Goal: Check status

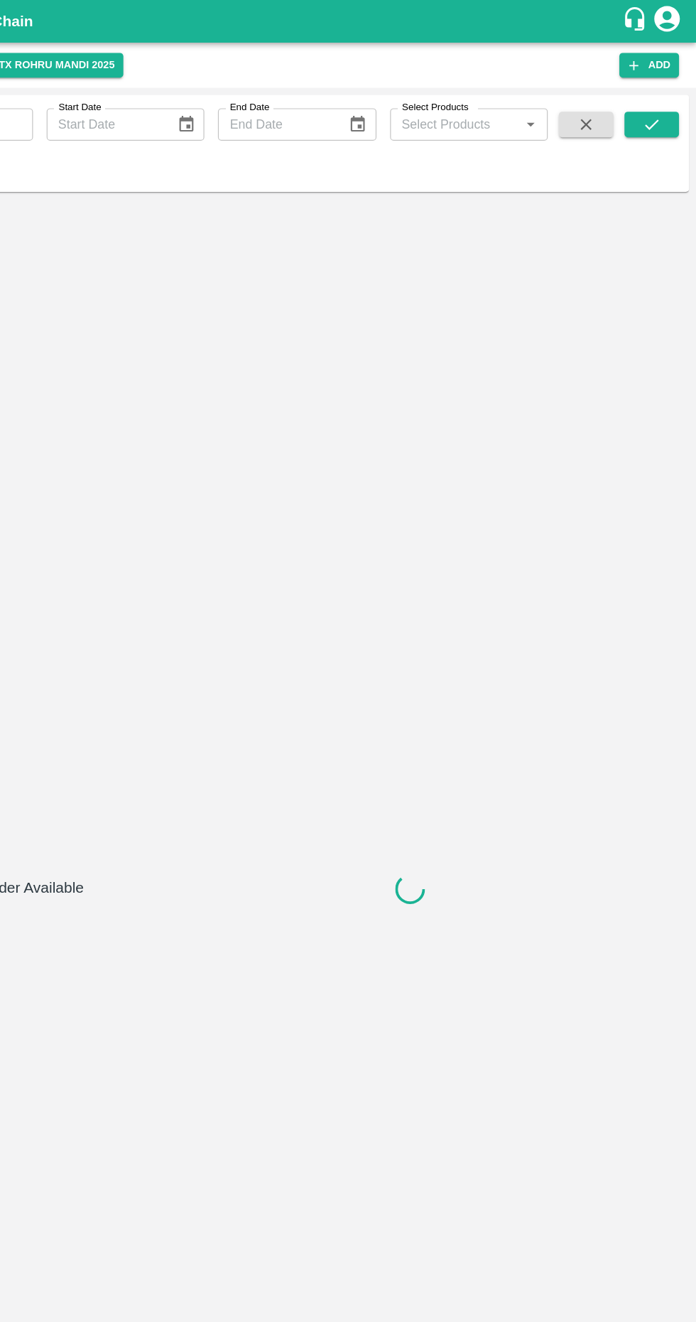
type input "[DATE]"
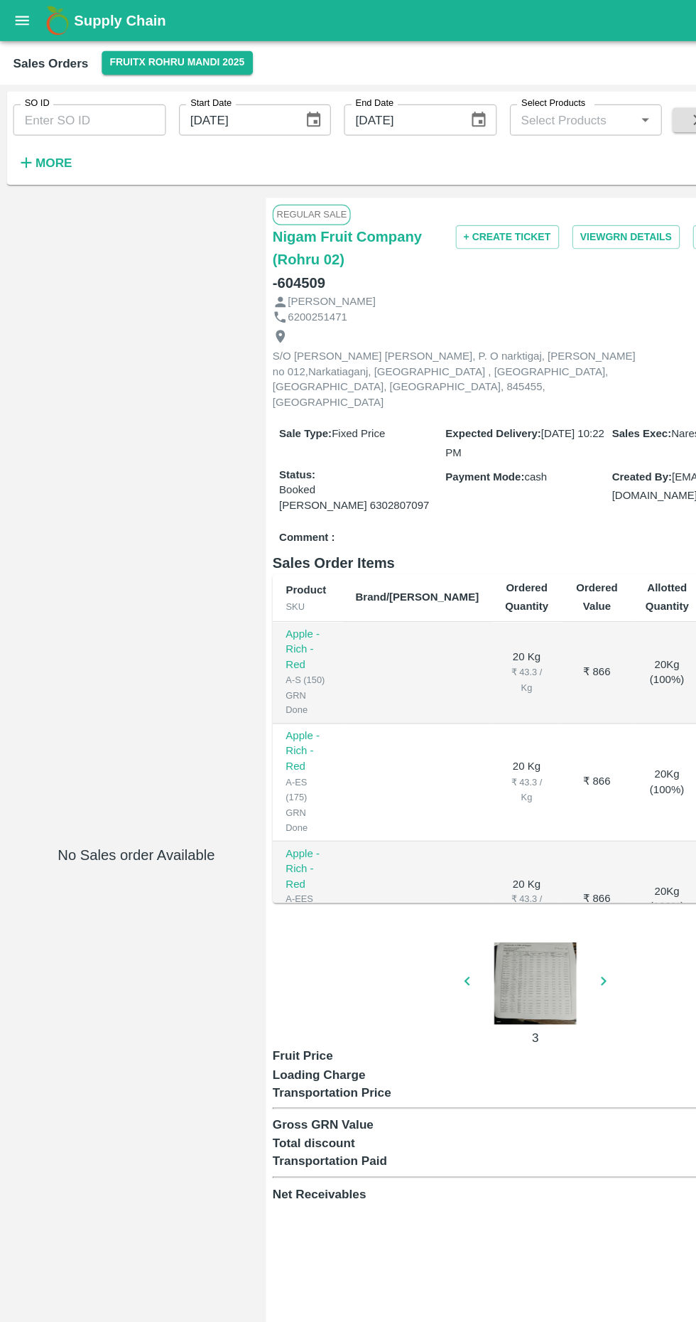
click at [271, 103] on icon "Choose date, selected date is Aug 18, 2025" at bounding box center [272, 104] width 16 height 16
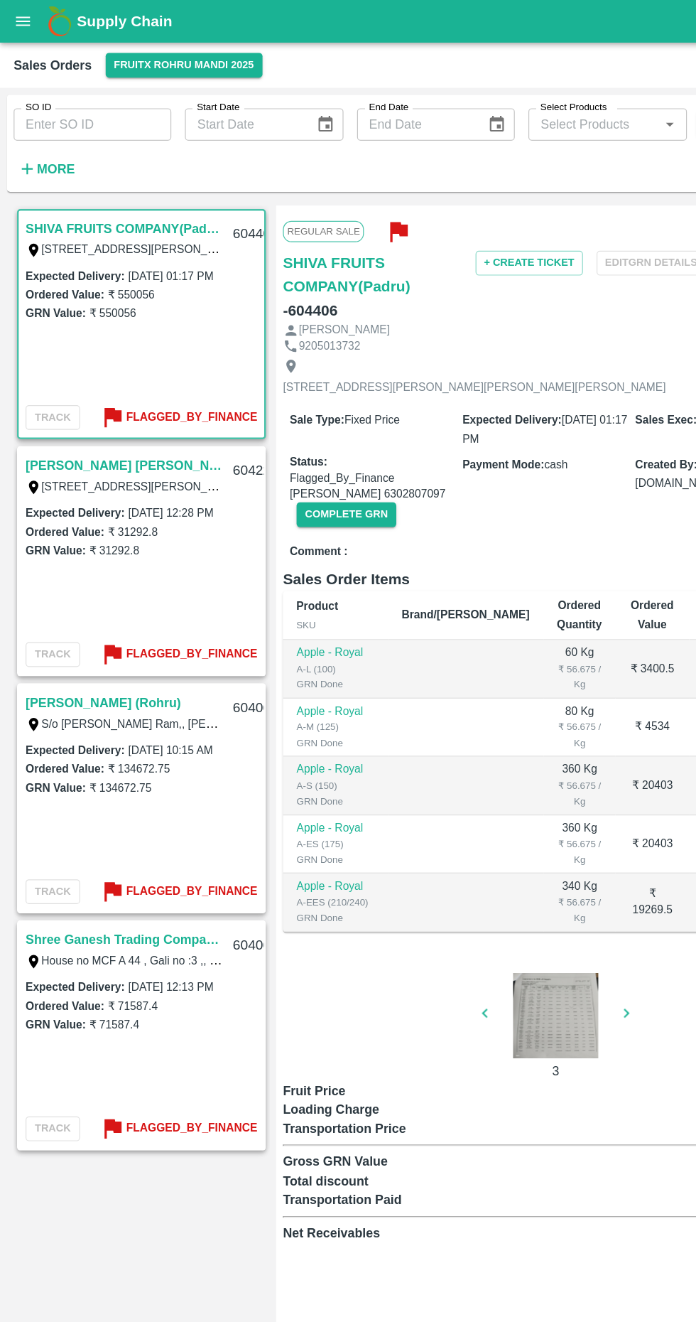
click at [153, 934] on b "Flagged_By_Finance" at bounding box center [159, 940] width 109 height 16
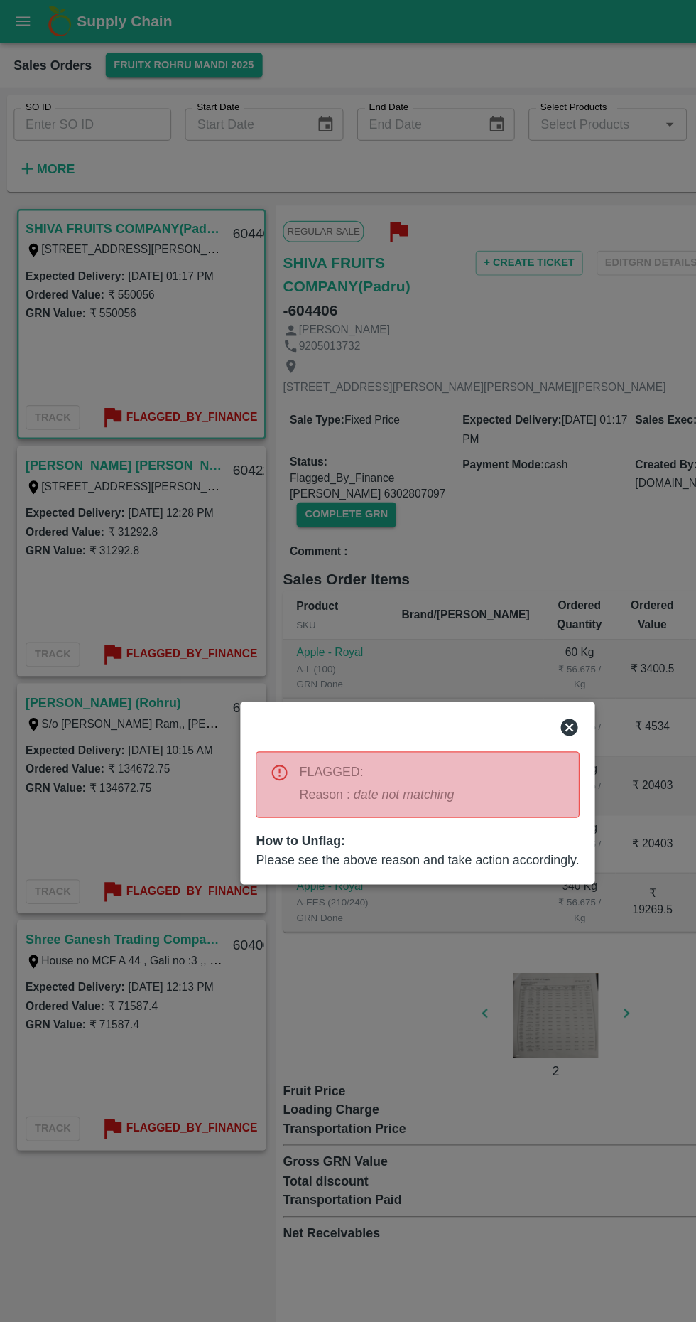
click at [479, 607] on icon at bounding box center [475, 606] width 14 height 14
